Goal: Information Seeking & Learning: Learn about a topic

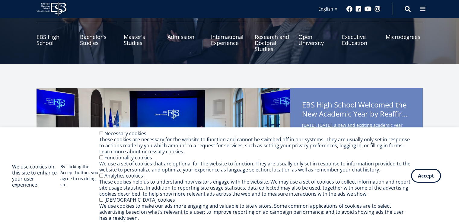
scroll to position [82, 0]
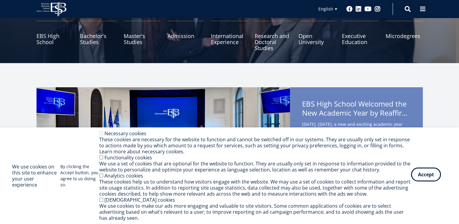
click at [433, 173] on button "Accept" at bounding box center [426, 174] width 30 height 14
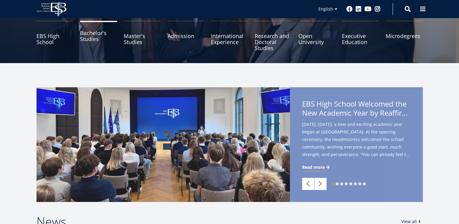
click at [88, 38] on link "Bachelor's Studies" at bounding box center [98, 36] width 37 height 30
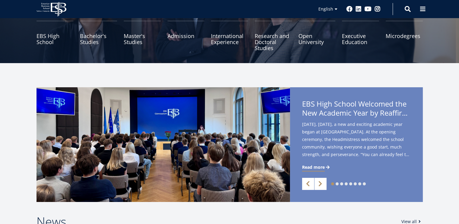
scroll to position [131, 0]
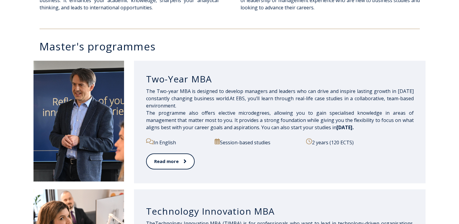
scroll to position [274, 0]
